Goal: Complete application form: Complete application form

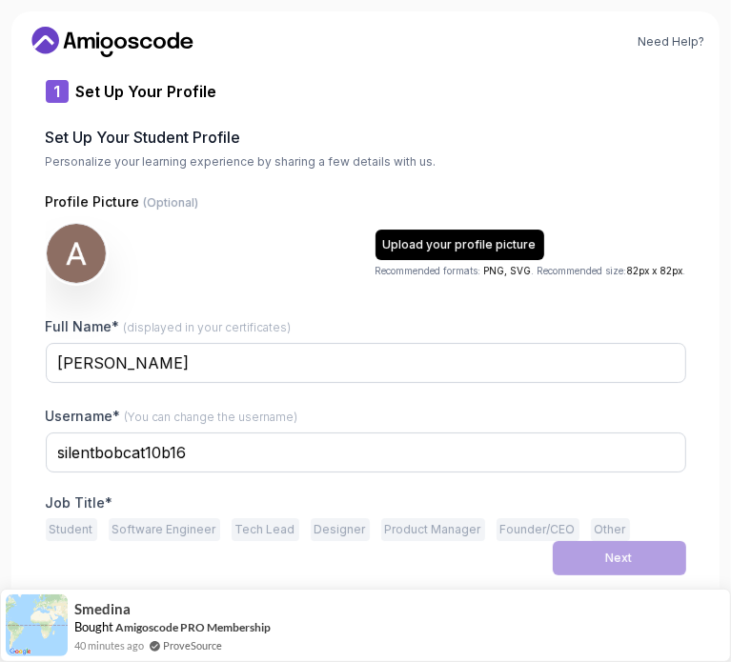
type input "silentbobcat10b16"
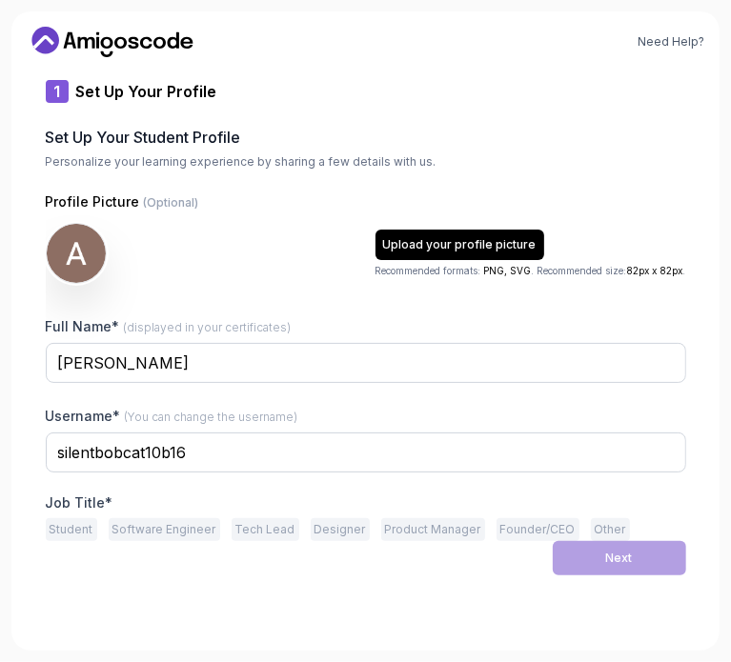
click at [259, 525] on button "Tech Lead" at bounding box center [266, 529] width 68 height 23
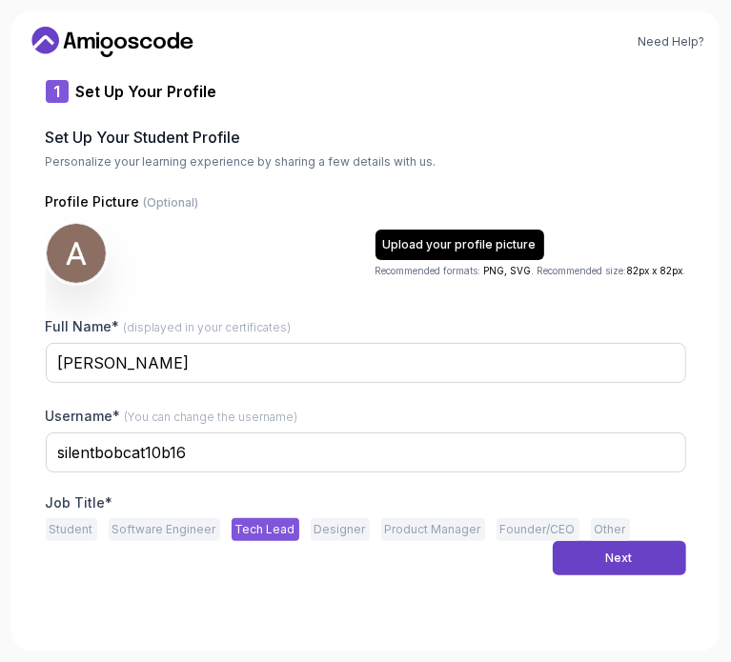
click at [179, 525] on button "Software Engineer" at bounding box center [164, 529] width 111 height 23
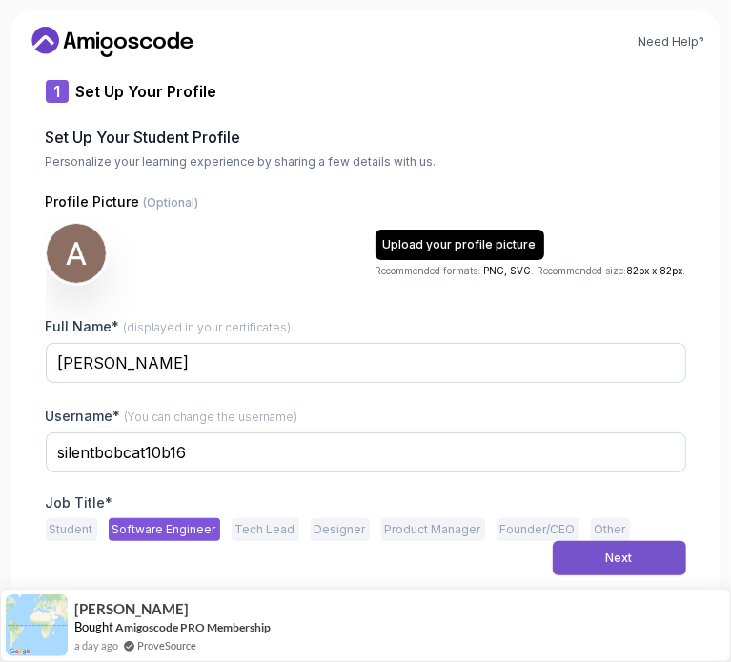
click at [626, 556] on div "Next" at bounding box center [619, 558] width 27 height 15
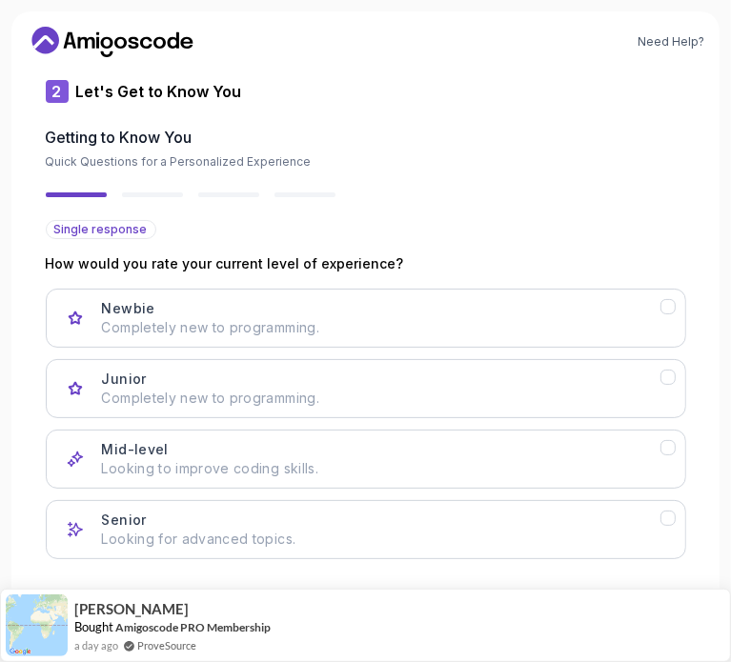
scroll to position [21, 0]
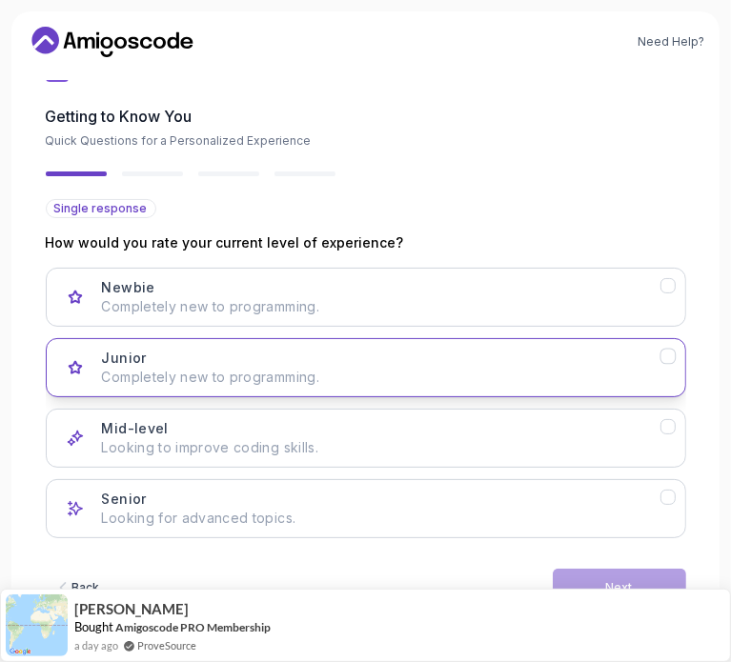
click at [352, 369] on p "Completely new to programming." at bounding box center [381, 377] width 558 height 19
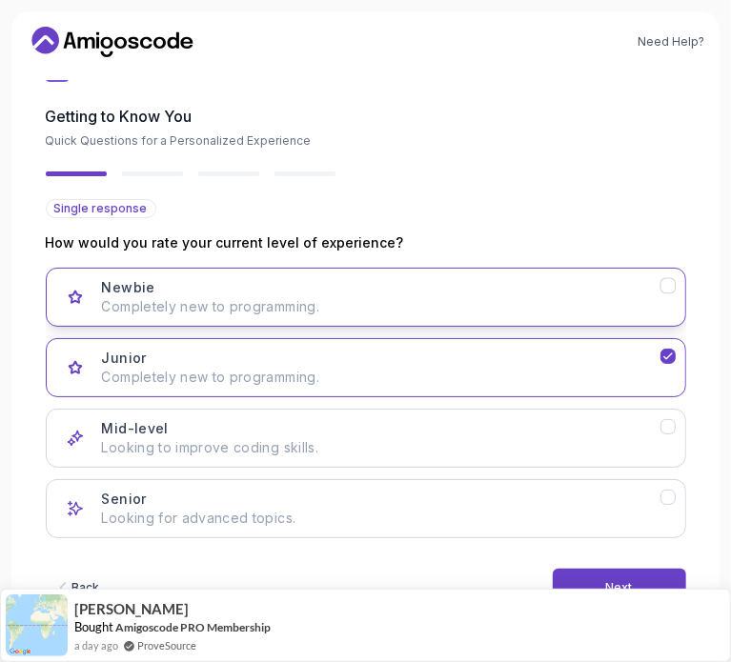
click at [404, 315] on p "Completely new to programming." at bounding box center [381, 306] width 558 height 19
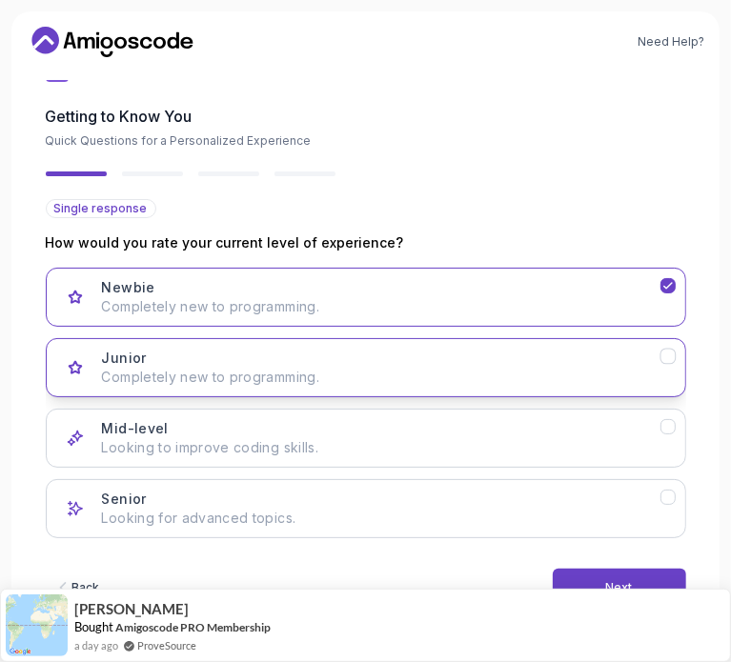
click at [663, 353] on icon "Junior" at bounding box center [667, 357] width 14 height 14
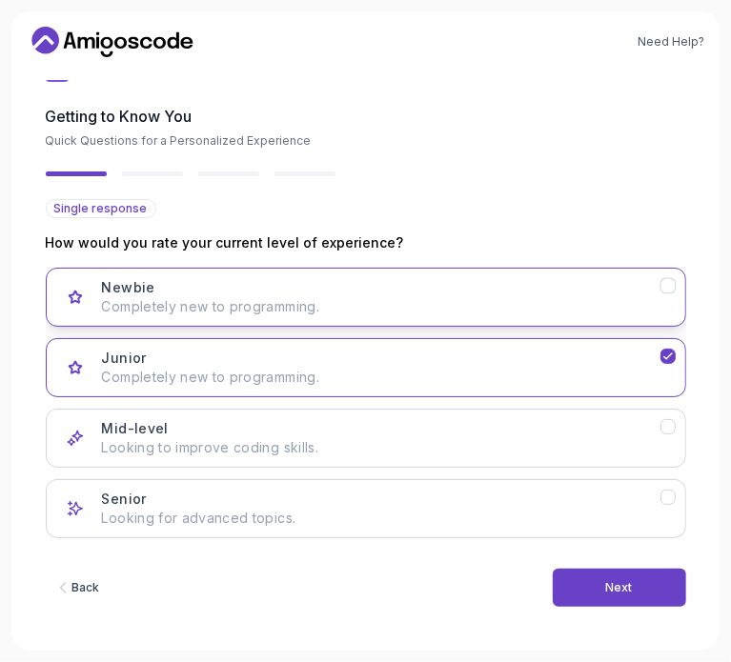
click at [676, 277] on button "Newbie Completely new to programming." at bounding box center [366, 297] width 640 height 59
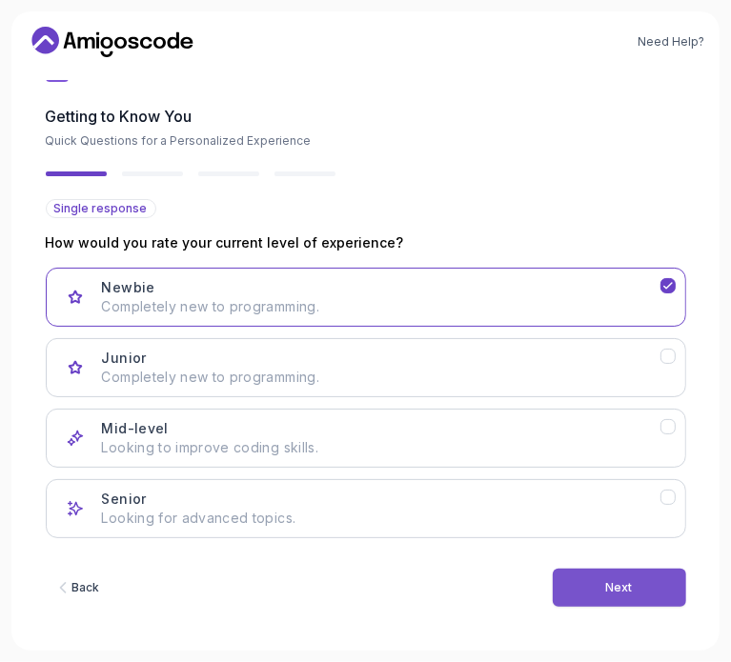
click at [597, 586] on button "Next" at bounding box center [619, 588] width 133 height 38
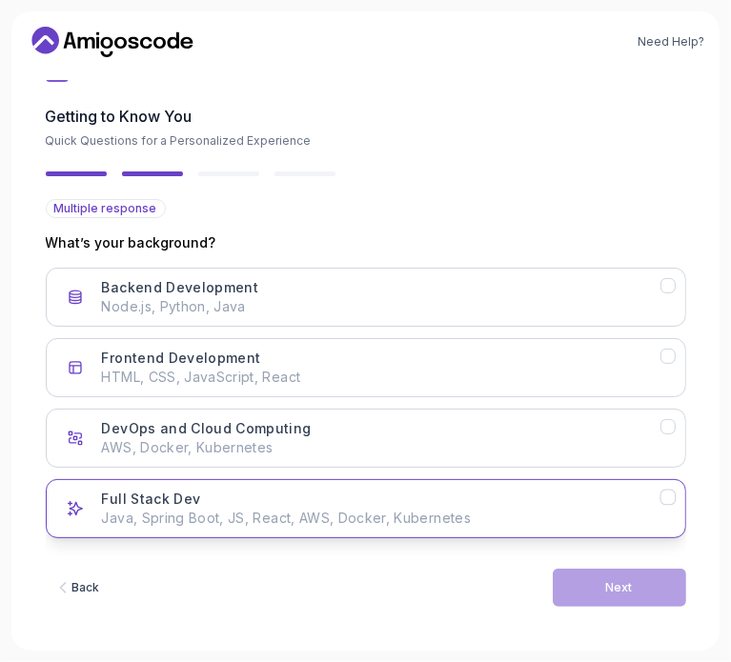
click at [438, 515] on p "Java, Spring Boot, JS, React, AWS, Docker, Kubernetes" at bounding box center [381, 518] width 558 height 19
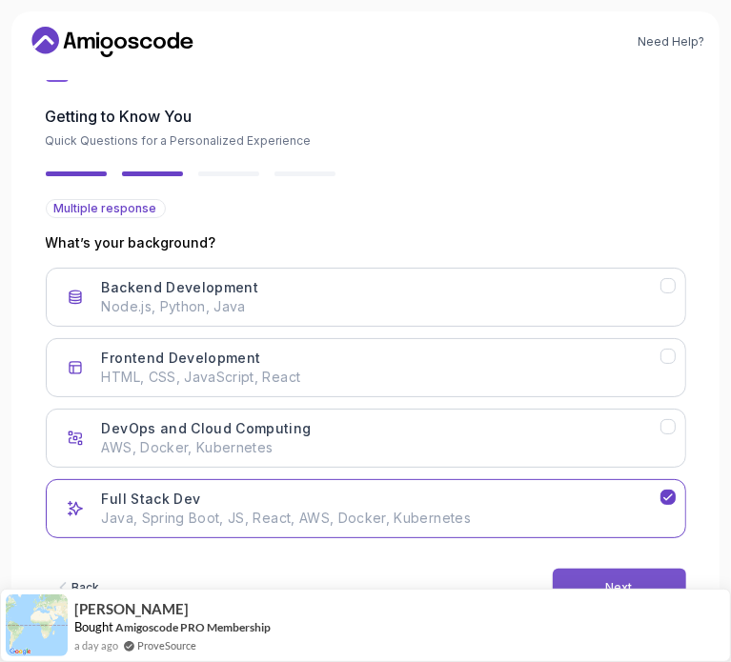
click at [581, 582] on button "Next" at bounding box center [619, 588] width 133 height 38
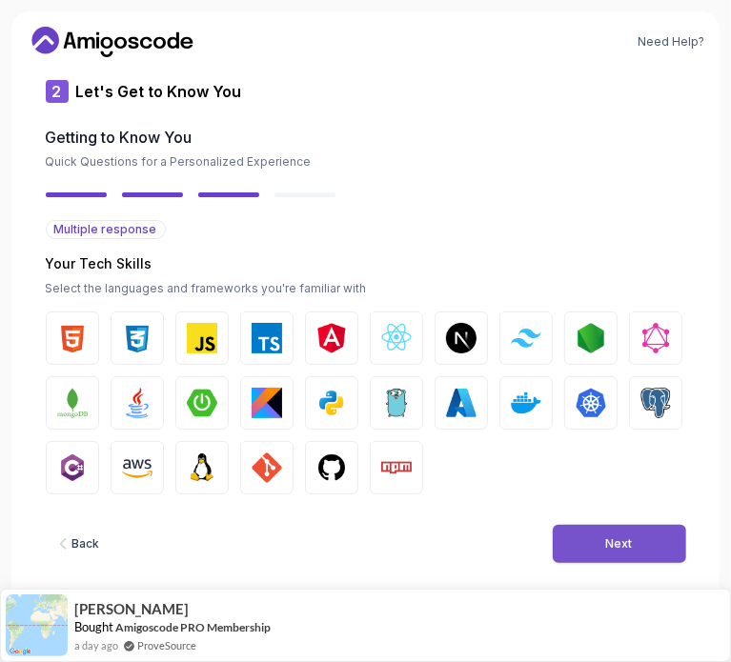
click at [628, 543] on div "Next" at bounding box center [619, 543] width 27 height 15
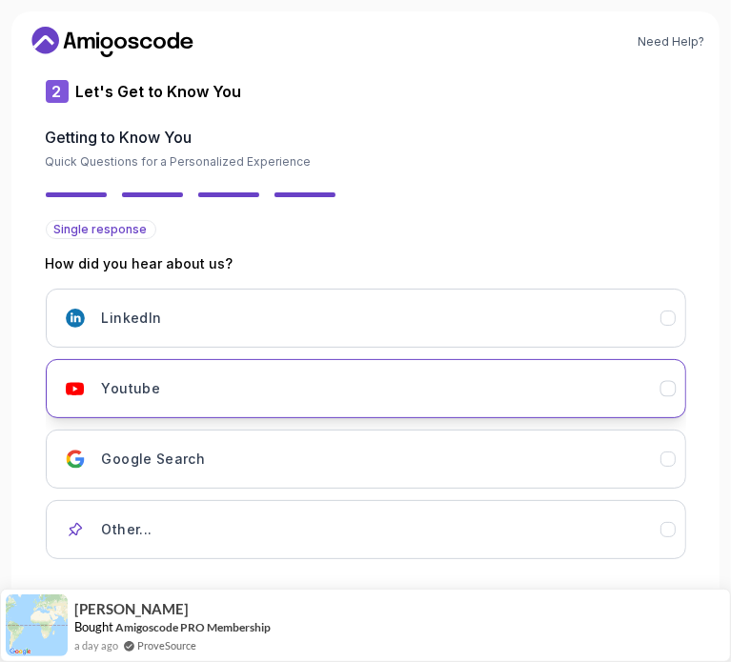
scroll to position [32, 0]
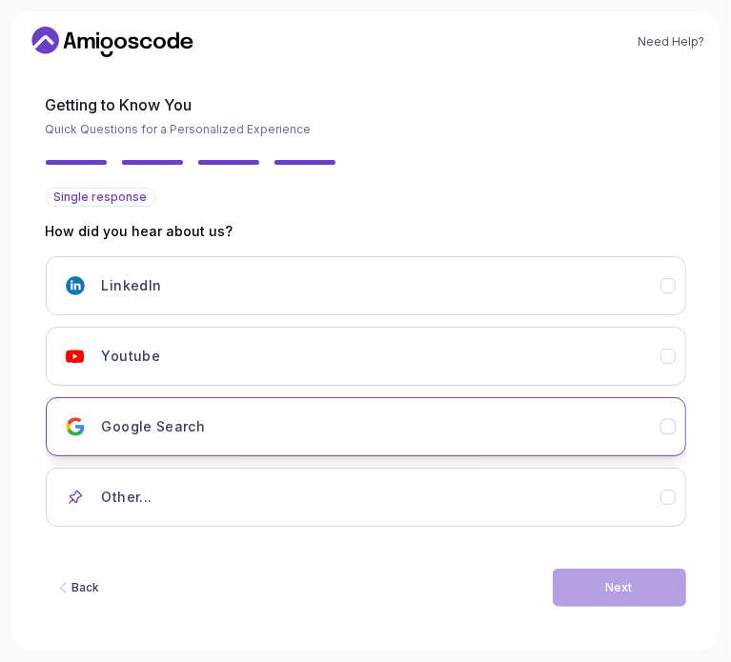
click at [658, 426] on div "Google Search" at bounding box center [381, 427] width 558 height 38
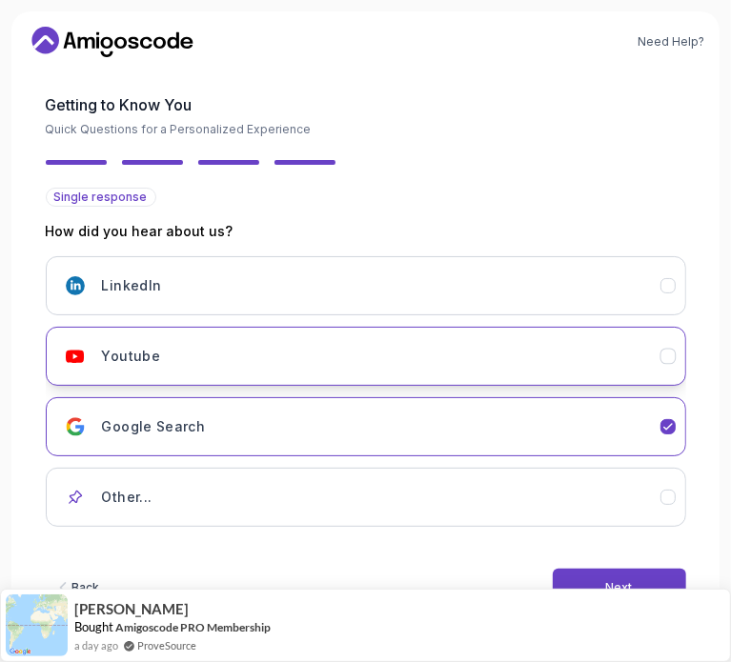
click at [667, 350] on icon "Youtube" at bounding box center [667, 357] width 14 height 14
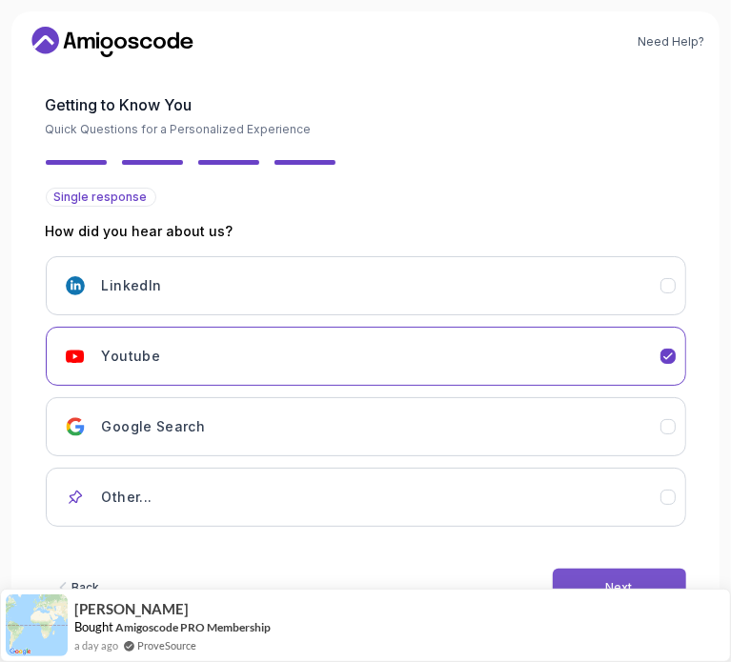
click at [616, 573] on button "Next" at bounding box center [619, 588] width 133 height 38
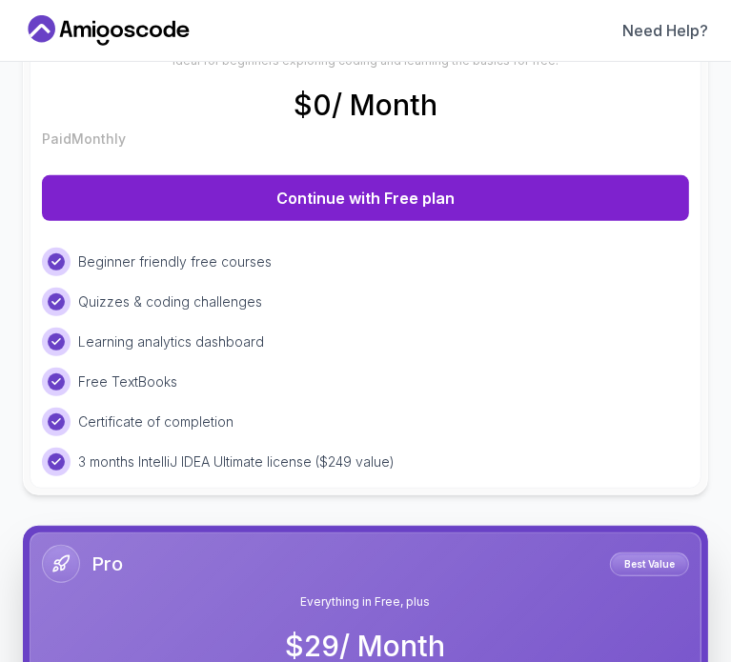
scroll to position [0, 0]
